Goal: Transaction & Acquisition: Purchase product/service

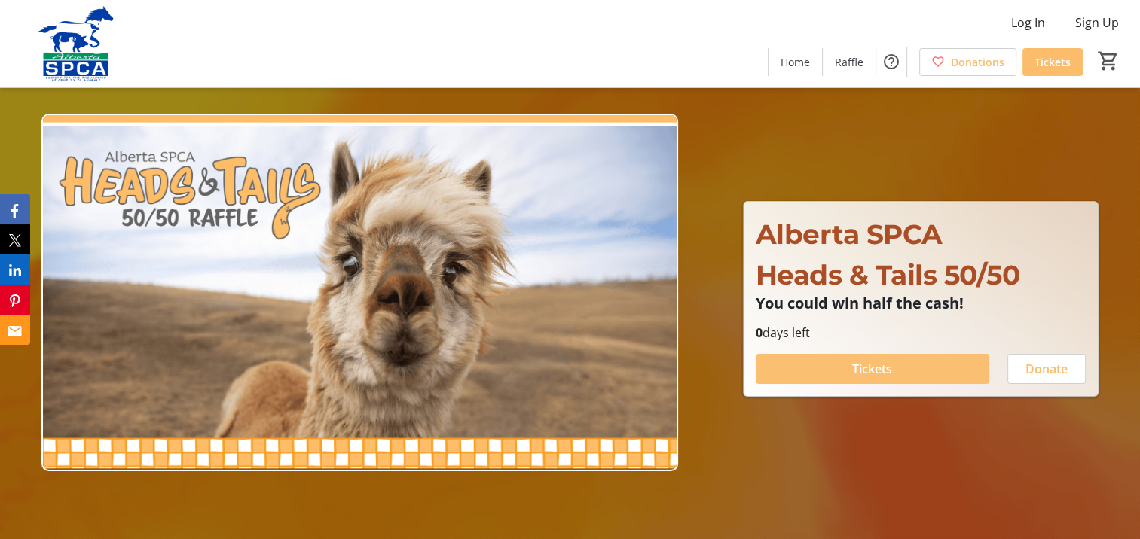
click at [887, 365] on span "Tickets" at bounding box center [872, 369] width 40 height 18
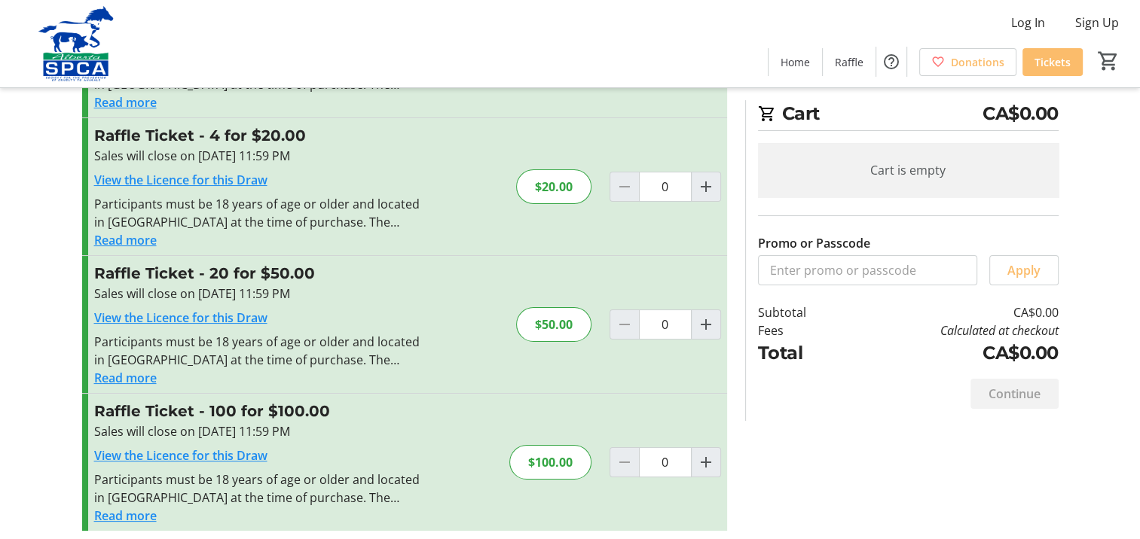
scroll to position [151, 0]
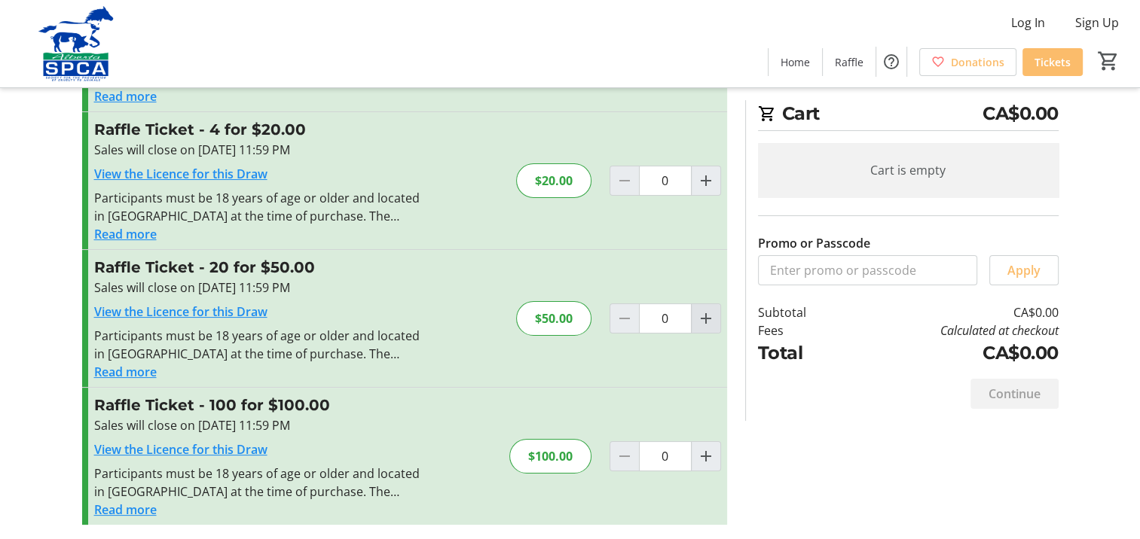
click at [709, 322] on mat-icon "Increment by one" at bounding box center [706, 319] width 18 height 18
type input "1"
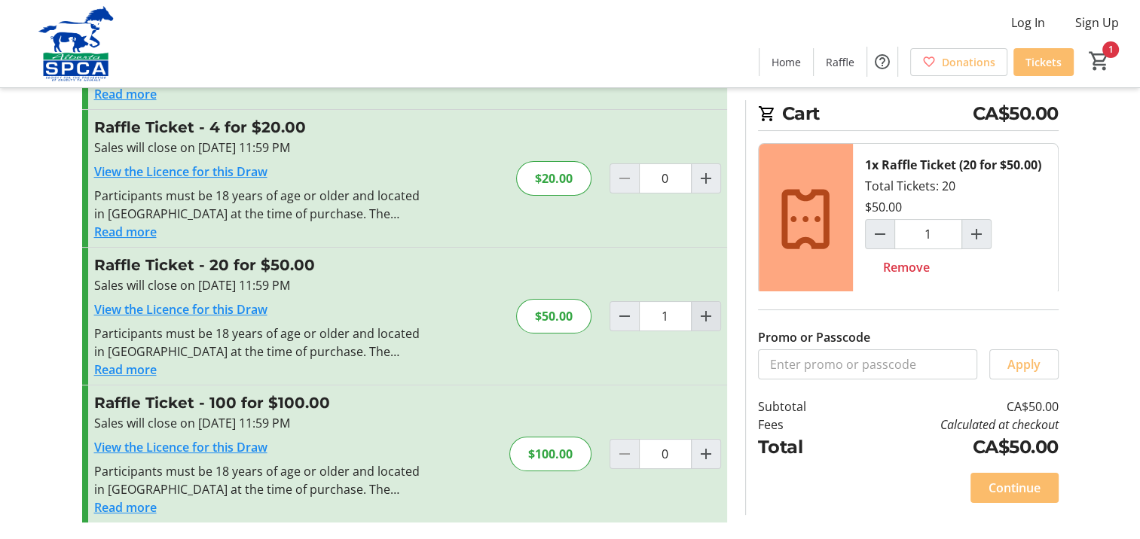
scroll to position [154, 0]
click at [705, 450] on mat-icon "Increment by one" at bounding box center [706, 454] width 18 height 18
type input "1"
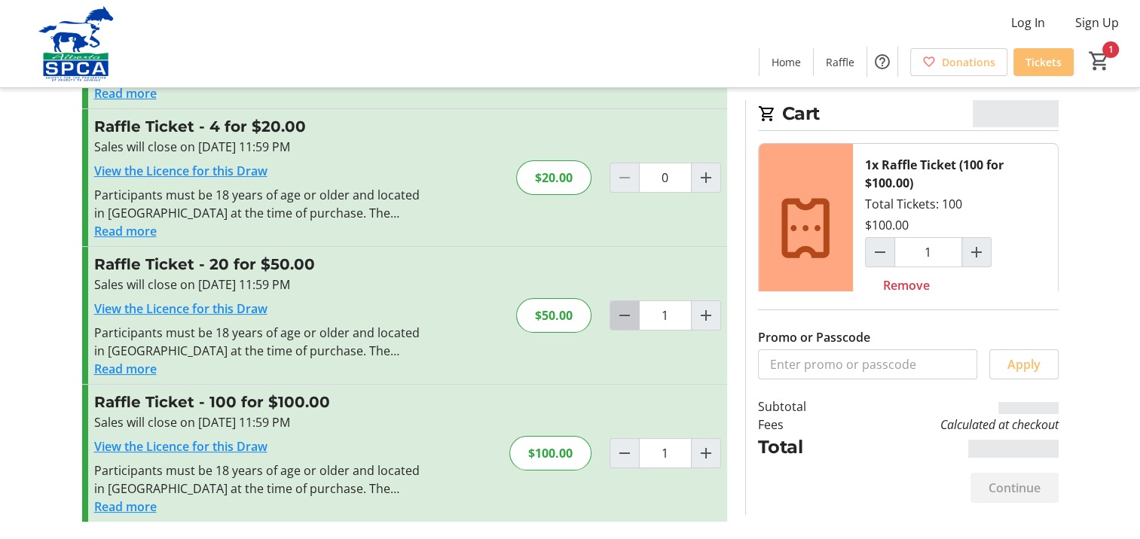
click at [619, 314] on mat-icon "Decrement by one" at bounding box center [625, 316] width 18 height 18
type input "0"
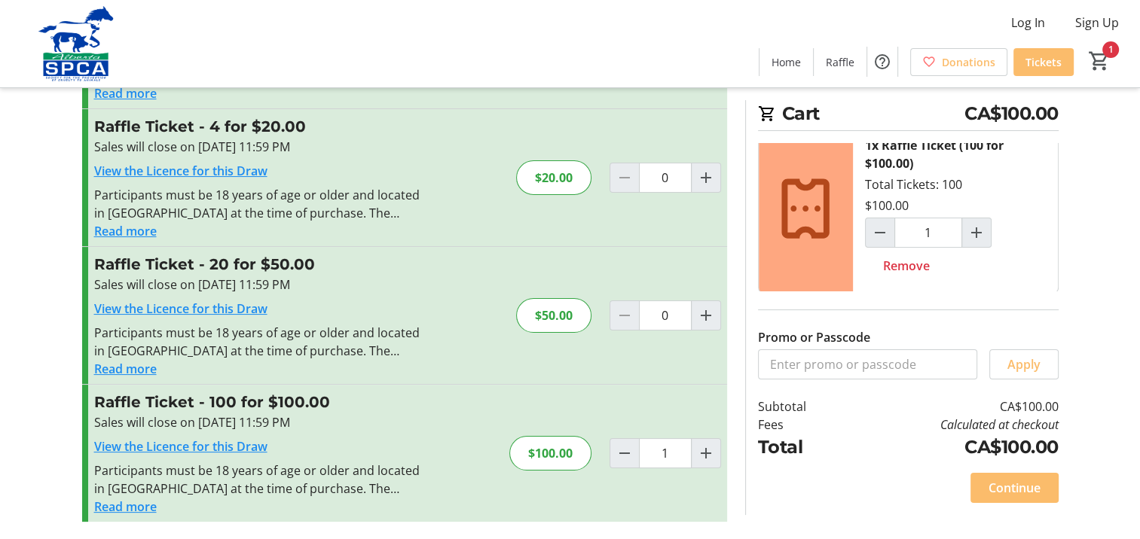
scroll to position [20, 0]
click at [1018, 481] on span "Continue" at bounding box center [1015, 488] width 52 height 18
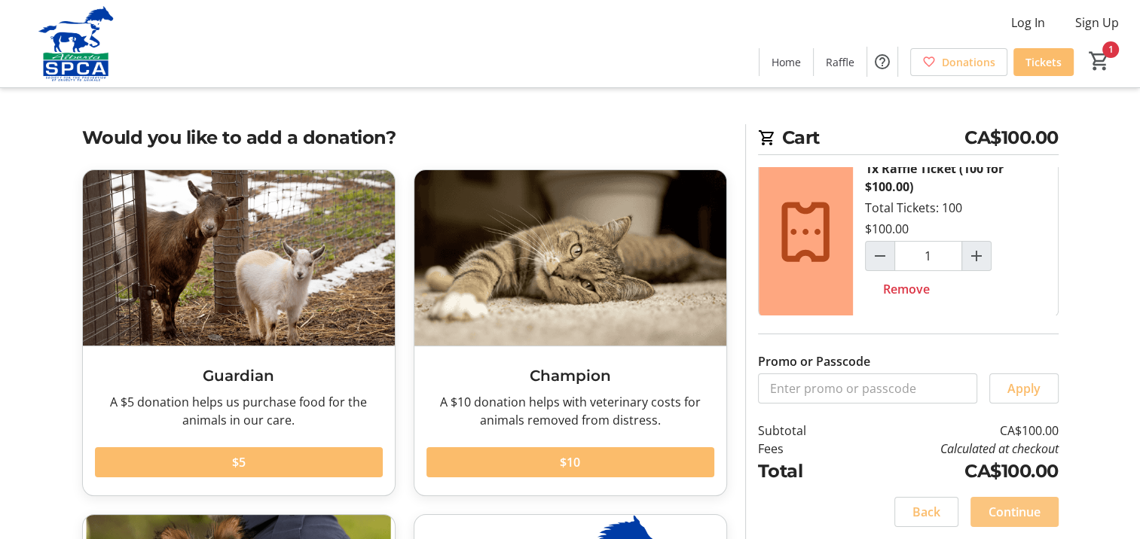
click at [1024, 512] on span "Continue" at bounding box center [1015, 512] width 52 height 18
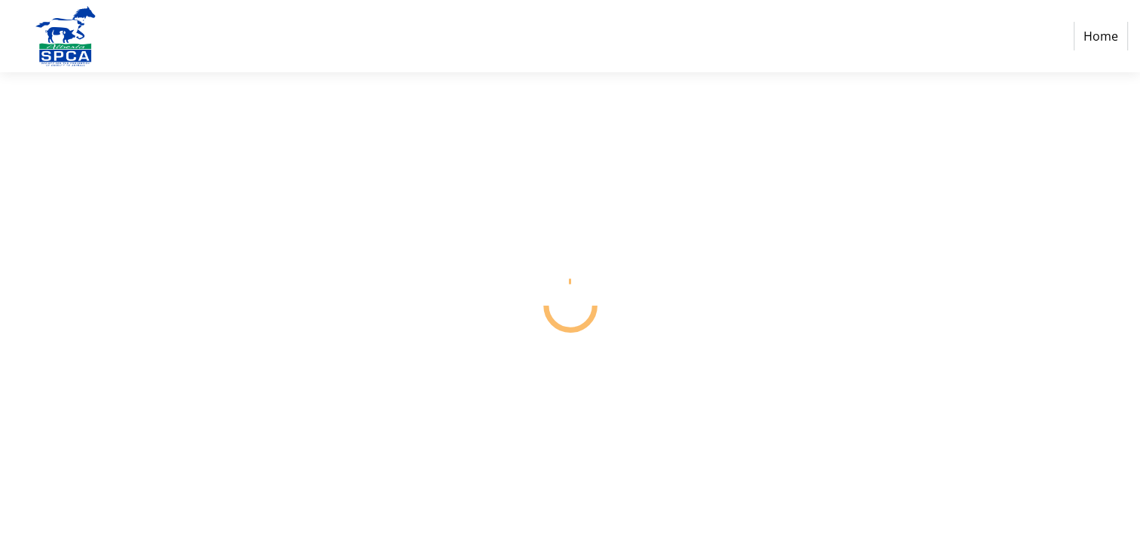
select select "CA"
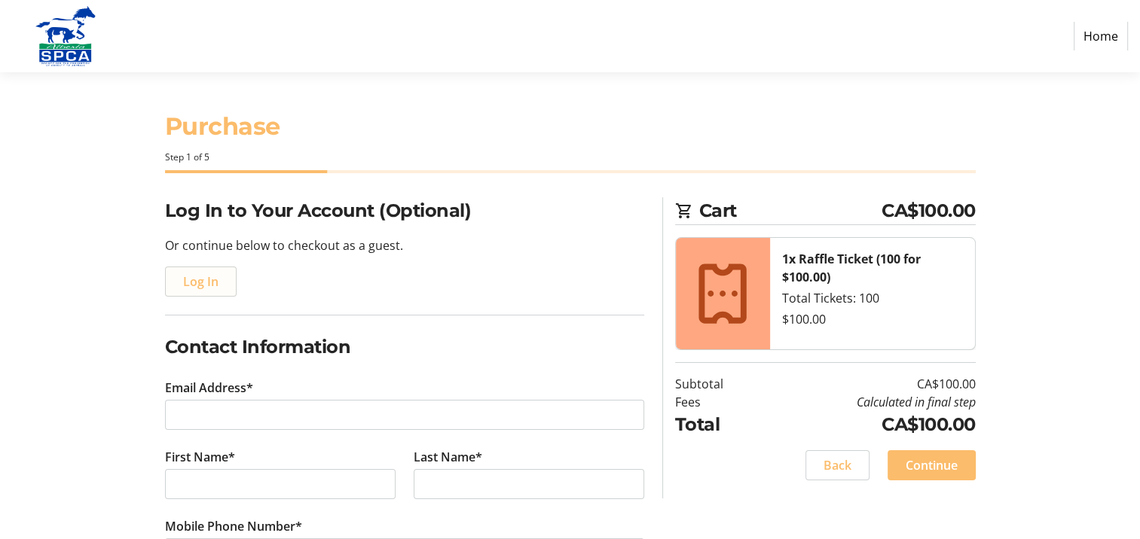
click at [208, 277] on span "Log In" at bounding box center [200, 282] width 35 height 18
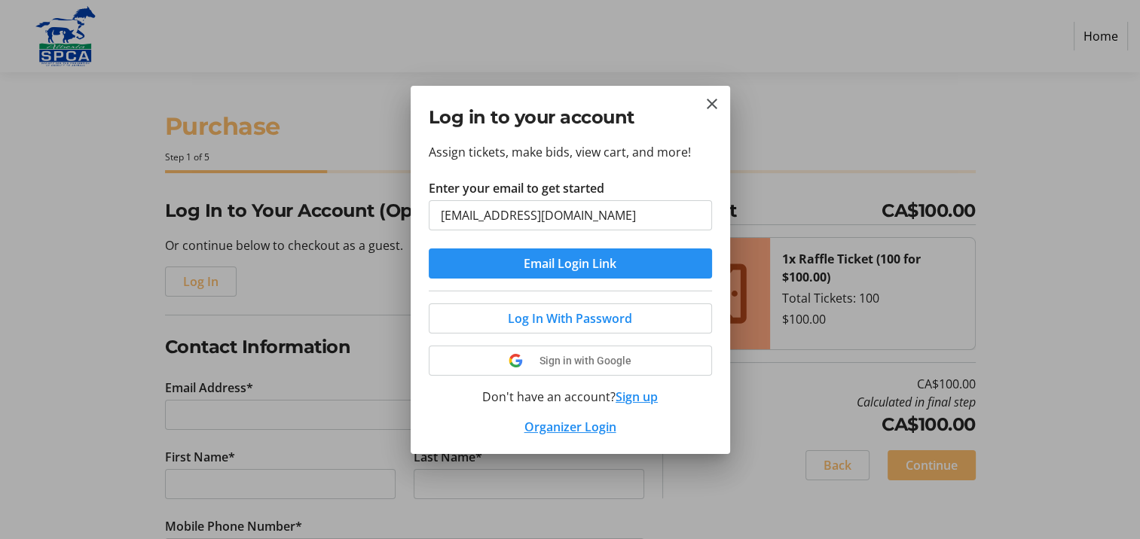
click at [559, 261] on span "Email Login Link" at bounding box center [570, 264] width 93 height 18
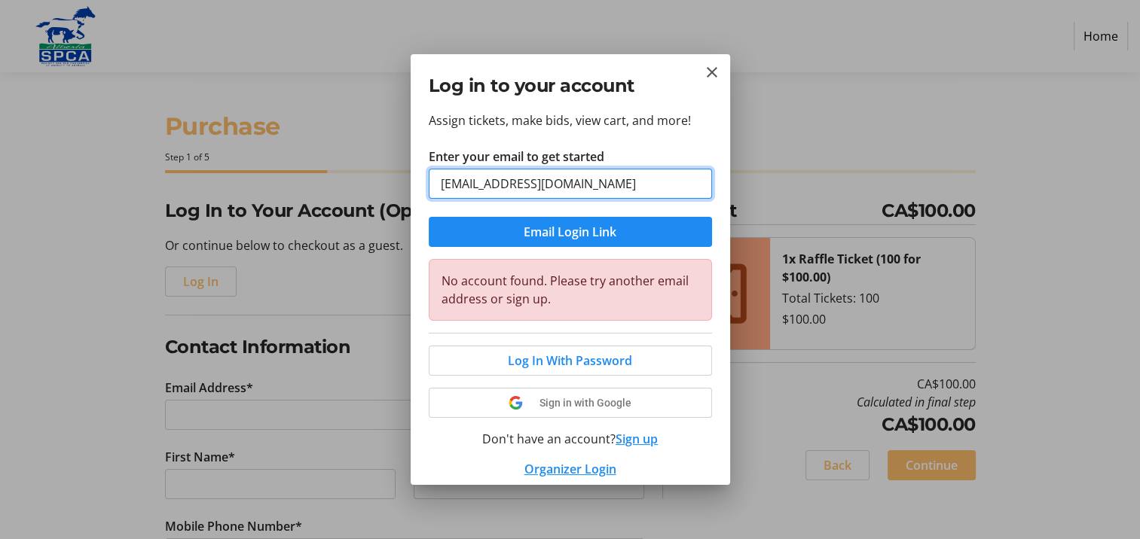
drag, startPoint x: 488, startPoint y: 184, endPoint x: 407, endPoint y: 181, distance: 81.4
click at [407, 181] on div "Log in to your account Assign tickets, make bids, view cart, and more! Enter yo…" at bounding box center [570, 269] width 1140 height 539
type input "[EMAIL_ADDRESS][DOMAIN_NAME]"
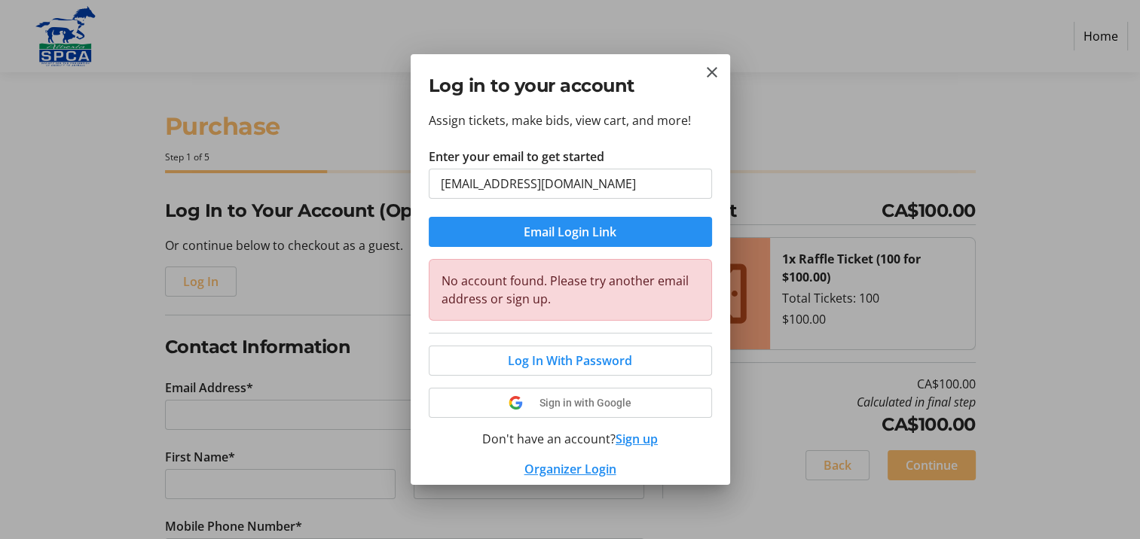
click at [558, 228] on span "Email Login Link" at bounding box center [570, 232] width 93 height 18
click at [713, 69] on mat-icon "Close" at bounding box center [712, 72] width 18 height 18
